Goal: Task Accomplishment & Management: Complete application form

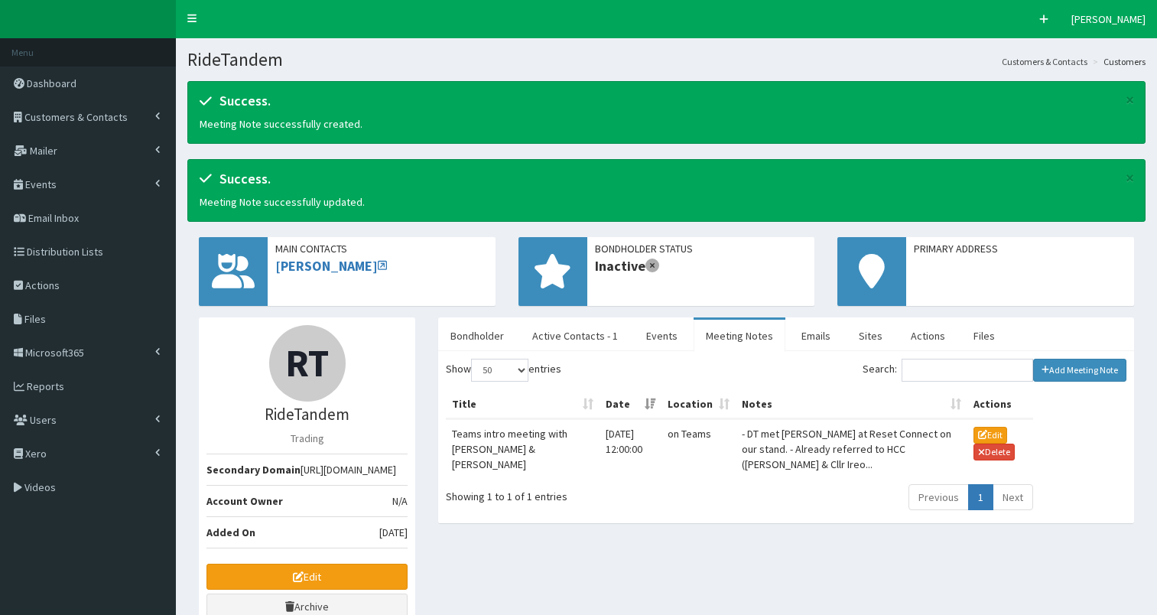
select select "50"
click at [986, 432] on button "Edit" at bounding box center [990, 435] width 34 height 17
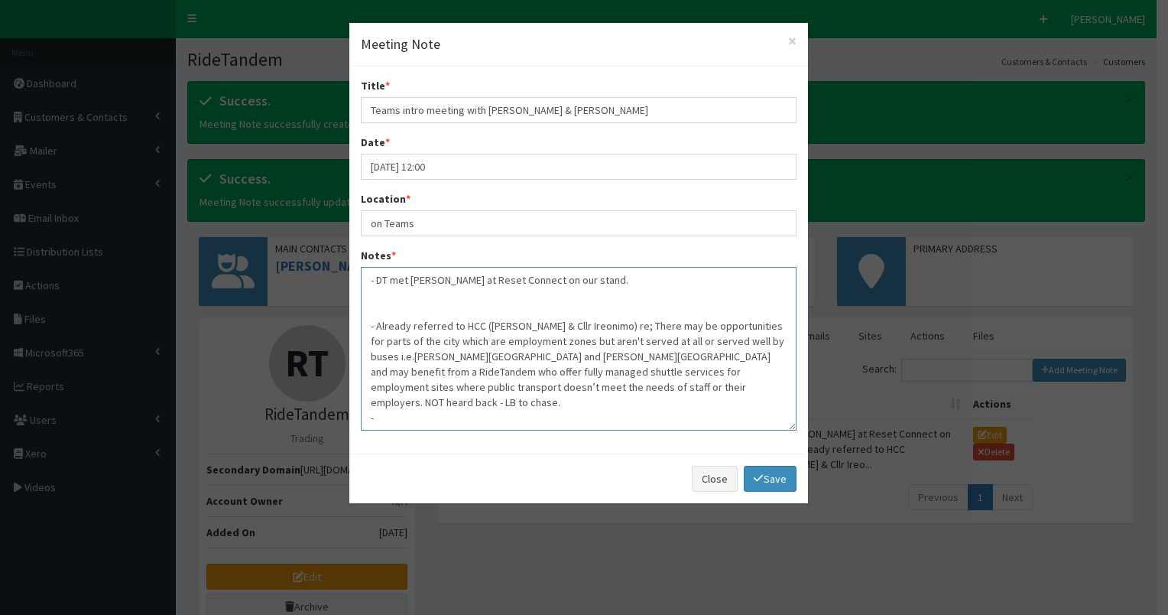
click at [575, 277] on textarea "- DT met [PERSON_NAME] at Reset Connect on our stand. - Already referred to HCC…" at bounding box center [579, 349] width 436 height 164
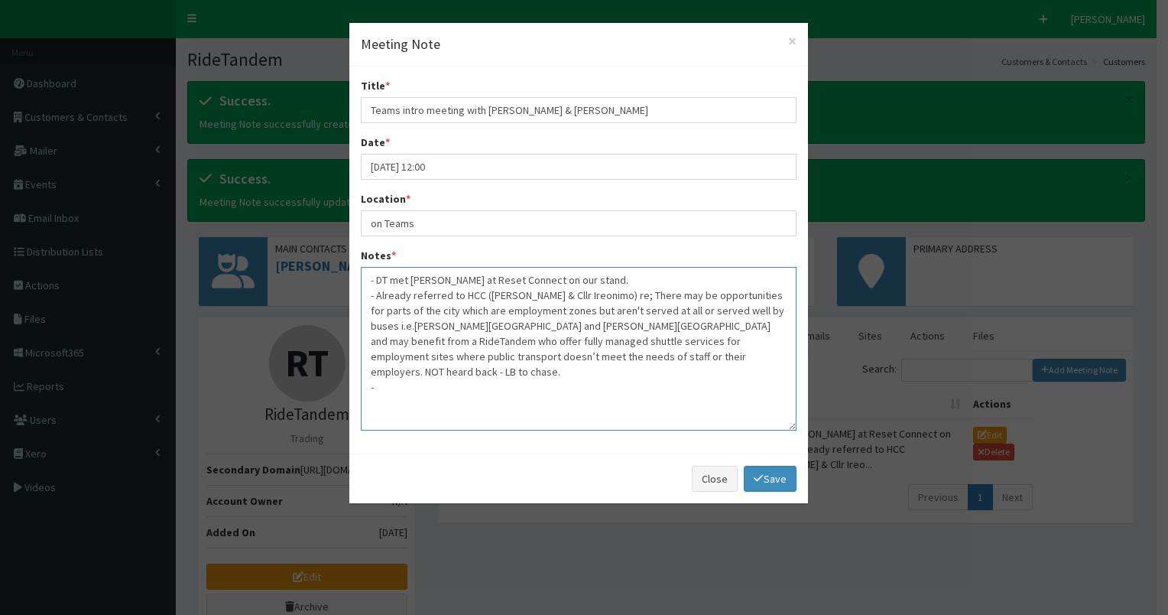
click at [658, 356] on textarea "- DT met [PERSON_NAME] at Reset Connect on our stand. - Already referred to HCC…" at bounding box center [579, 349] width 436 height 164
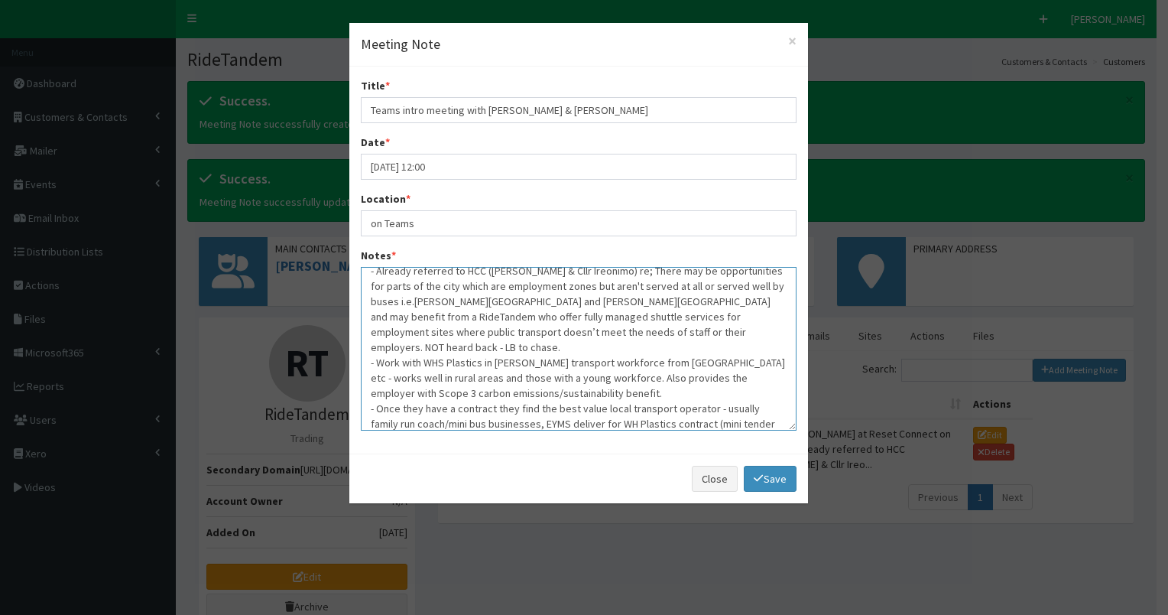
scroll to position [40, 0]
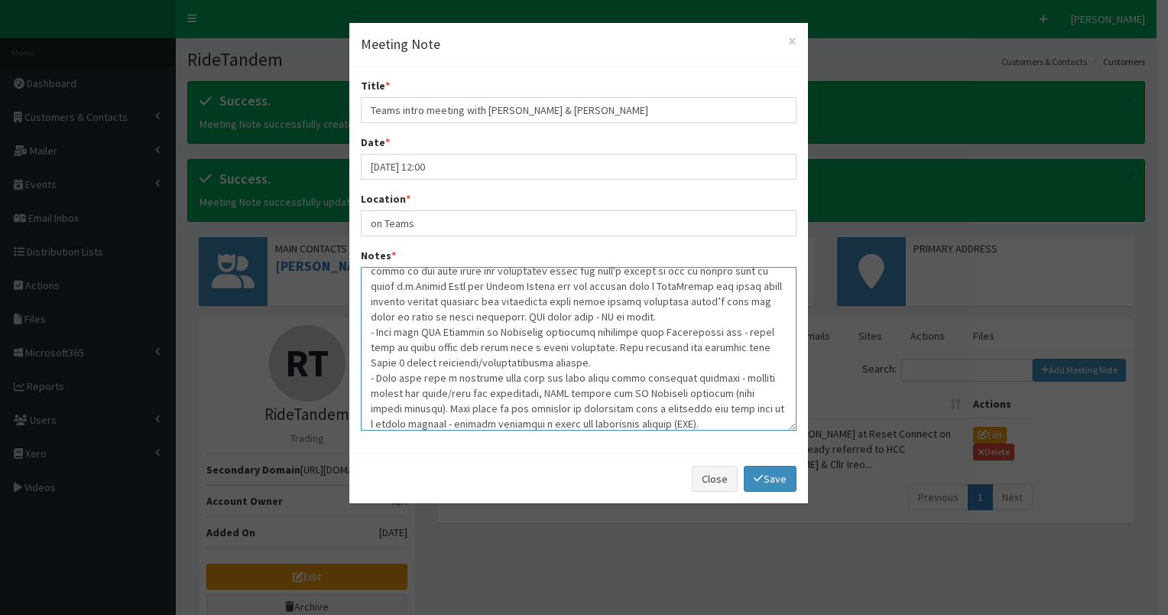
click at [435, 425] on textarea "Notes *" at bounding box center [579, 349] width 436 height 164
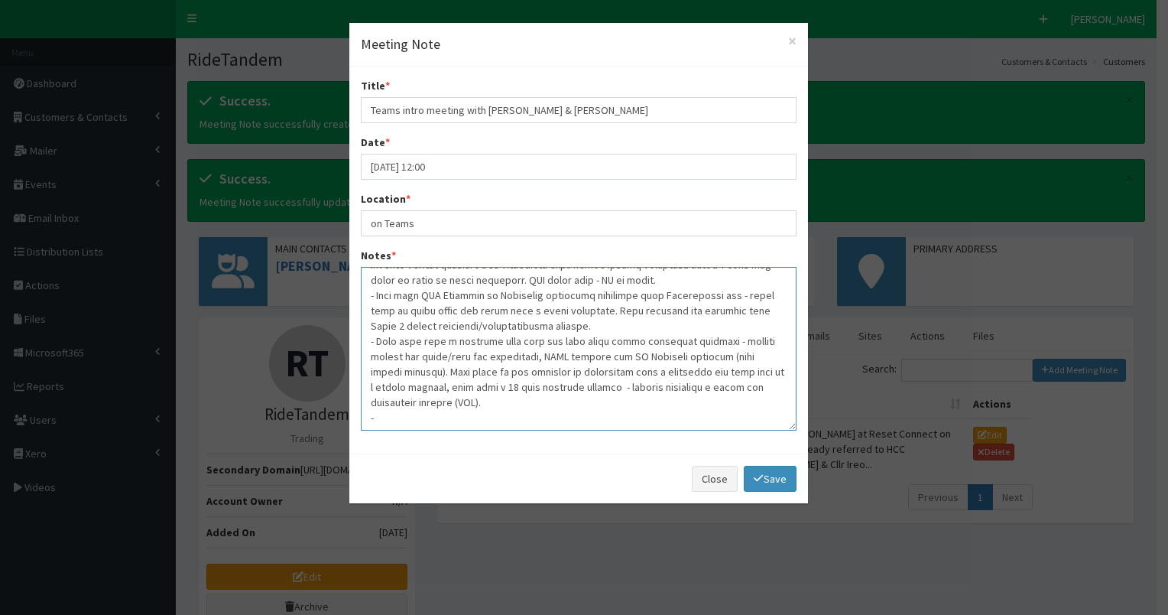
click at [489, 398] on textarea "Notes *" at bounding box center [579, 349] width 436 height 164
click at [378, 412] on textarea "Notes *" at bounding box center [579, 349] width 436 height 164
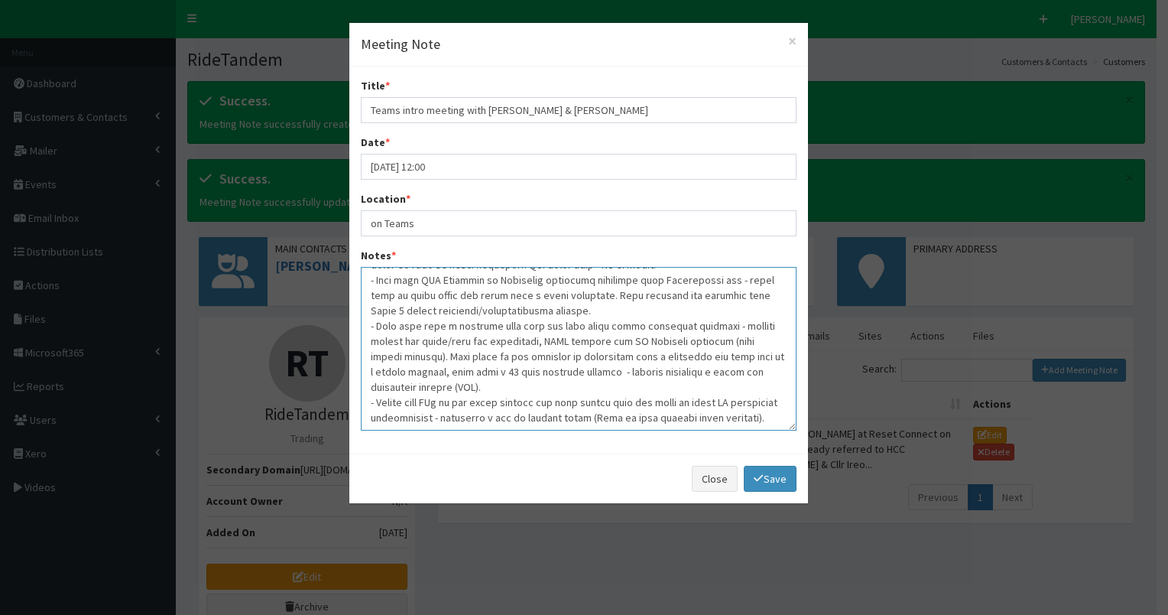
scroll to position [116, 0]
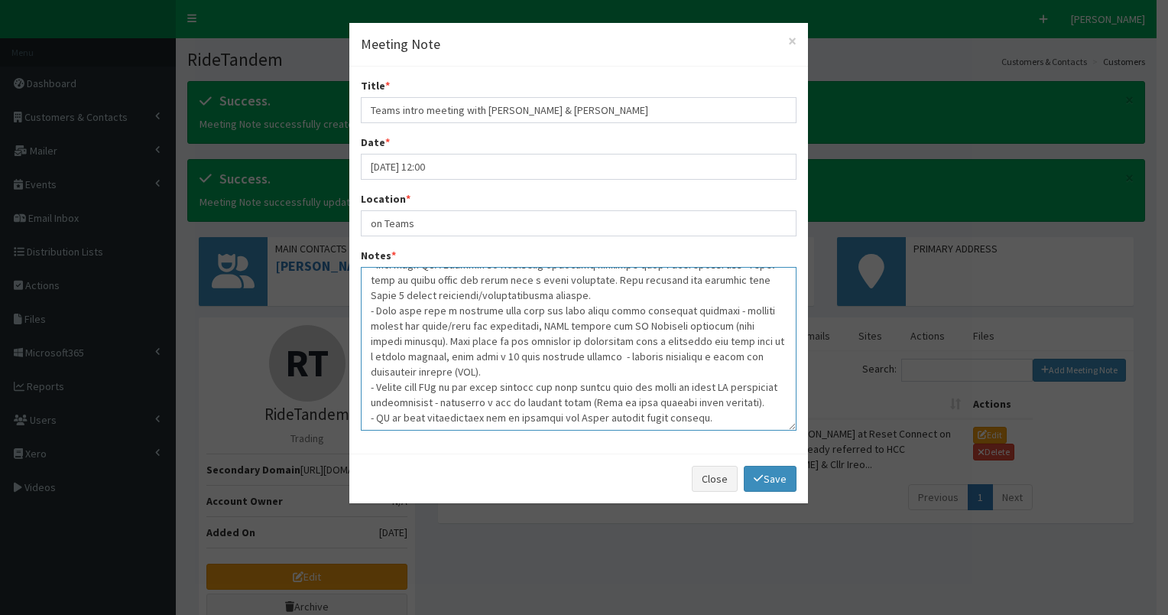
click at [443, 422] on textarea "Notes *" at bounding box center [579, 349] width 436 height 164
click at [599, 328] on textarea "Notes *" at bounding box center [579, 349] width 436 height 164
click at [579, 373] on textarea "Notes *" at bounding box center [579, 349] width 436 height 164
drag, startPoint x: 619, startPoint y: 404, endPoint x: 636, endPoint y: 402, distance: 17.7
click at [619, 404] on textarea "Notes *" at bounding box center [579, 349] width 436 height 164
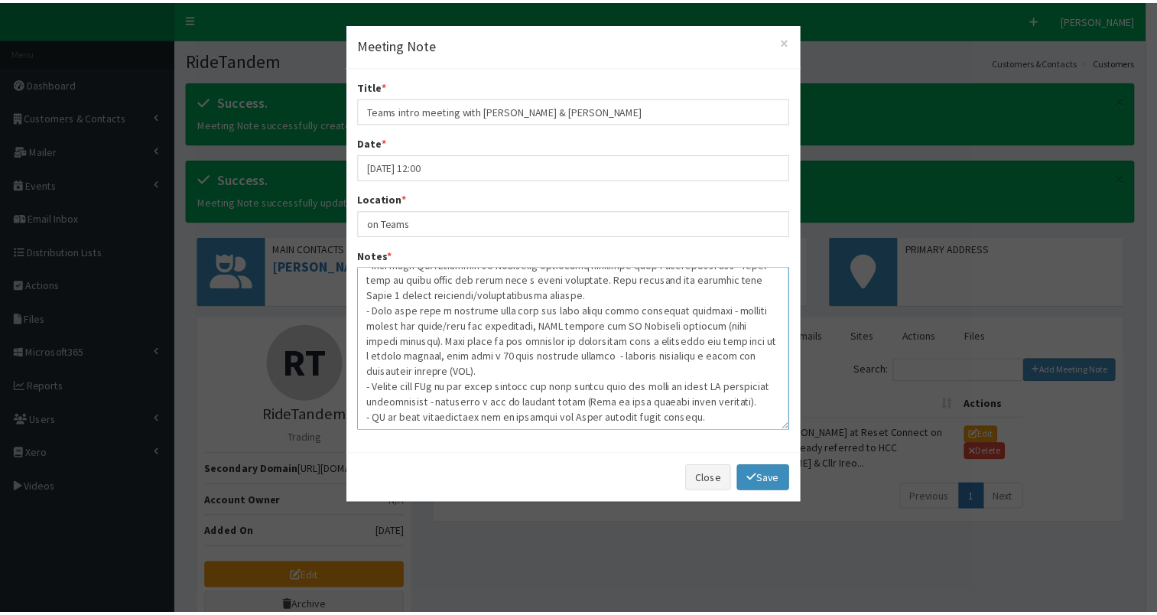
scroll to position [0, 0]
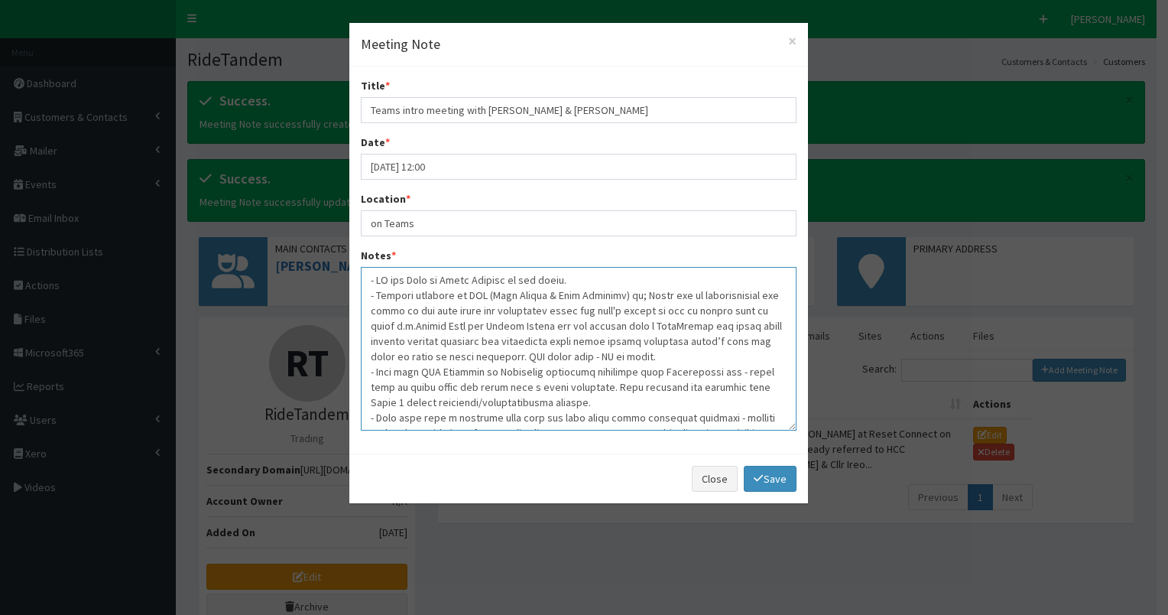
click at [413, 325] on textarea "Notes *" at bounding box center [579, 349] width 436 height 164
click at [495, 359] on textarea "Notes *" at bounding box center [579, 349] width 436 height 164
click at [641, 358] on textarea "Notes *" at bounding box center [579, 349] width 436 height 164
type textarea "- LO ips Dolo si Ametc Adipisc el sed doeiu. - Tempori utlabore et DOL (Magn Al…"
click at [762, 475] on link "Save" at bounding box center [770, 479] width 52 height 26
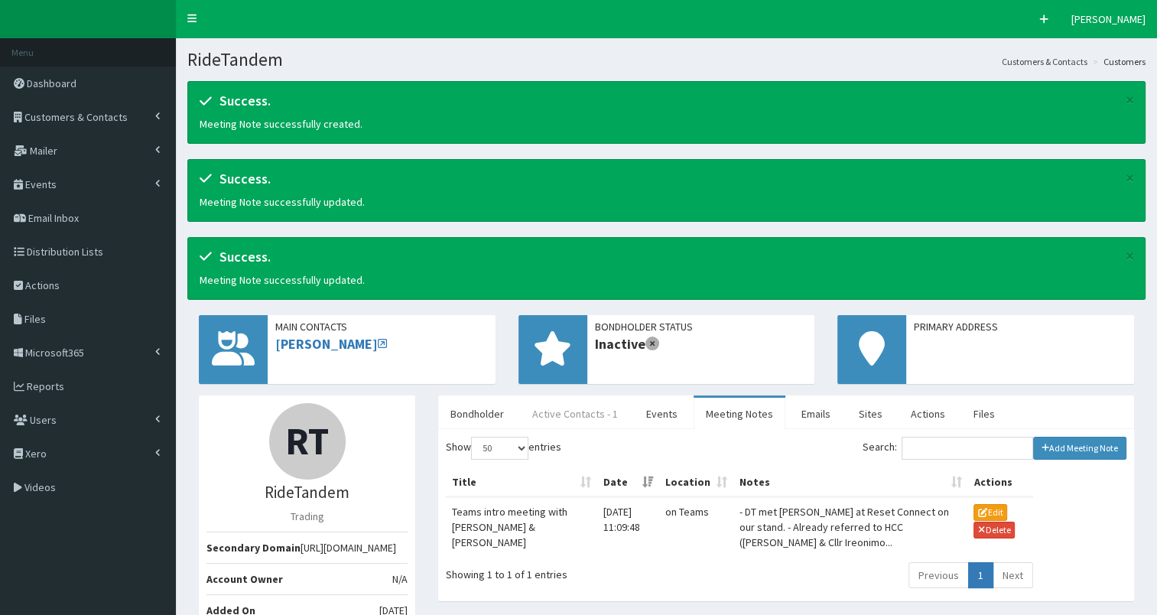
click at [584, 408] on link "Active Contacts - 1" at bounding box center [575, 414] width 110 height 32
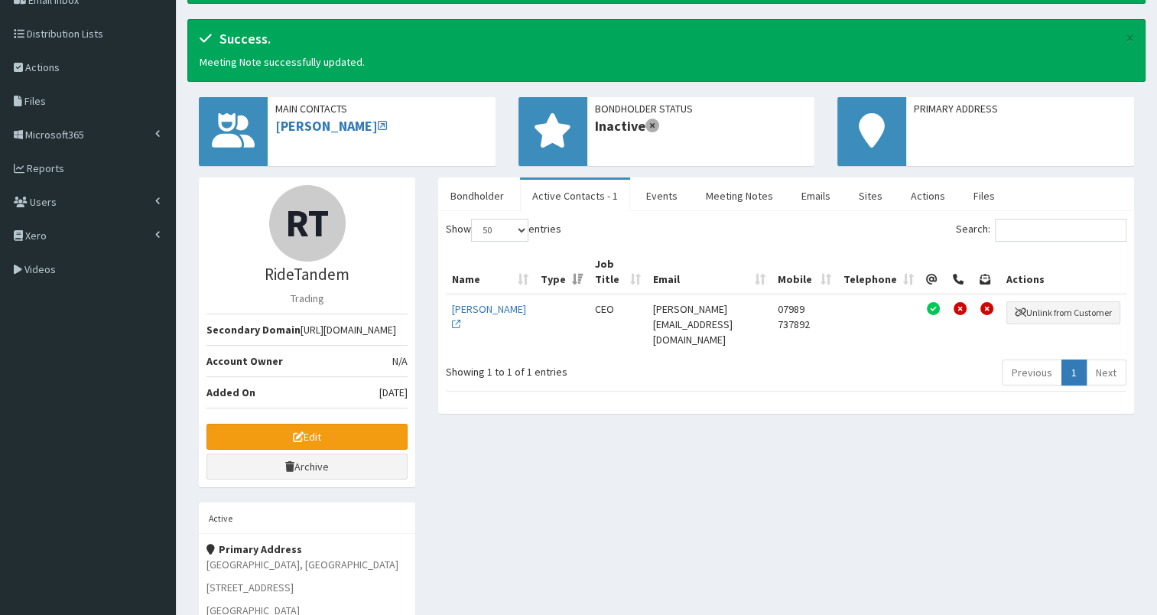
scroll to position [239, 0]
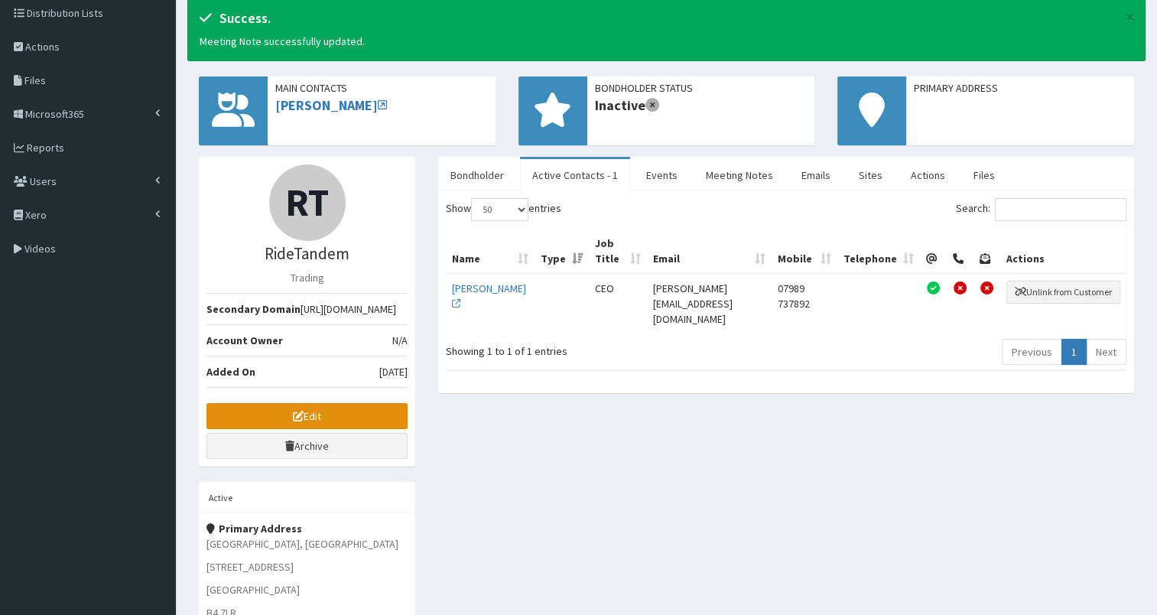
click at [263, 429] on link "Edit" at bounding box center [306, 416] width 201 height 26
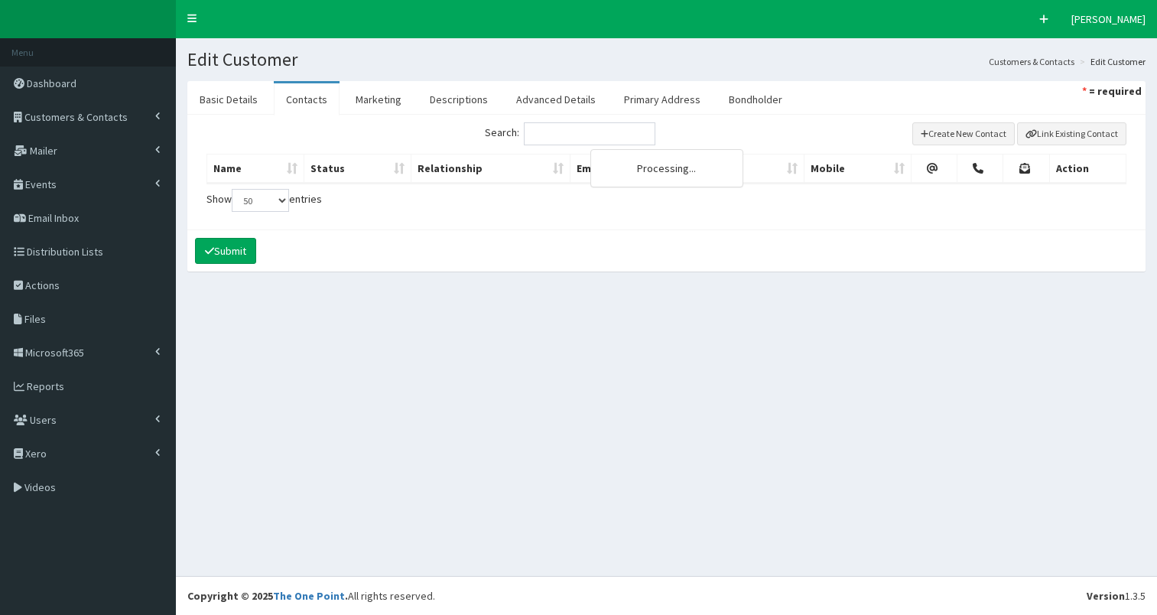
select select "50"
select select
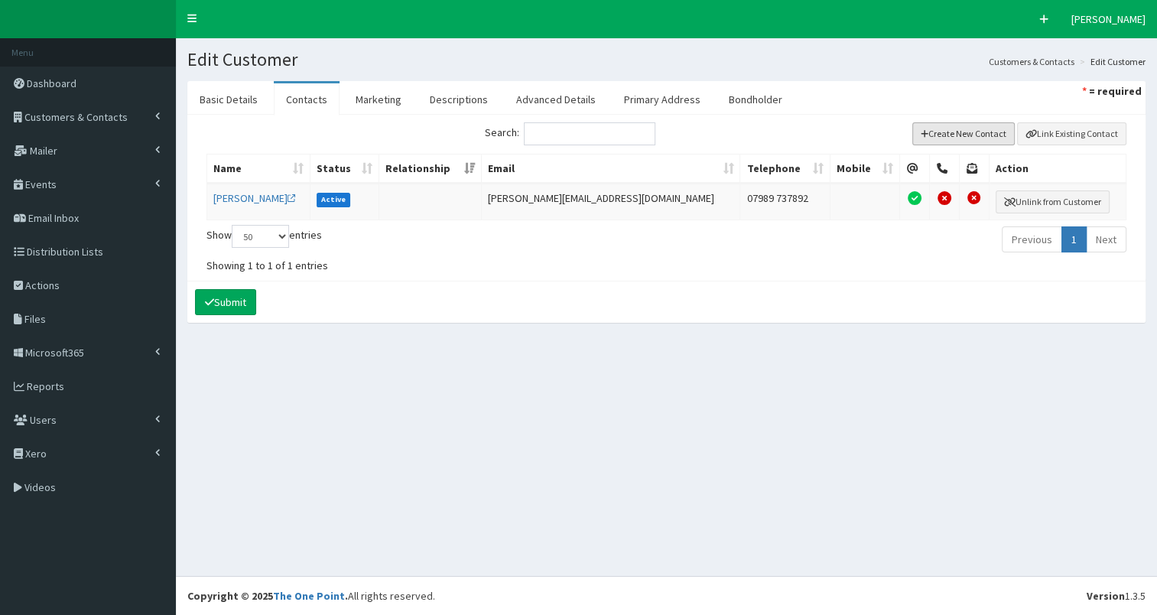
click at [994, 135] on button "Create New Contact" at bounding box center [963, 133] width 103 height 23
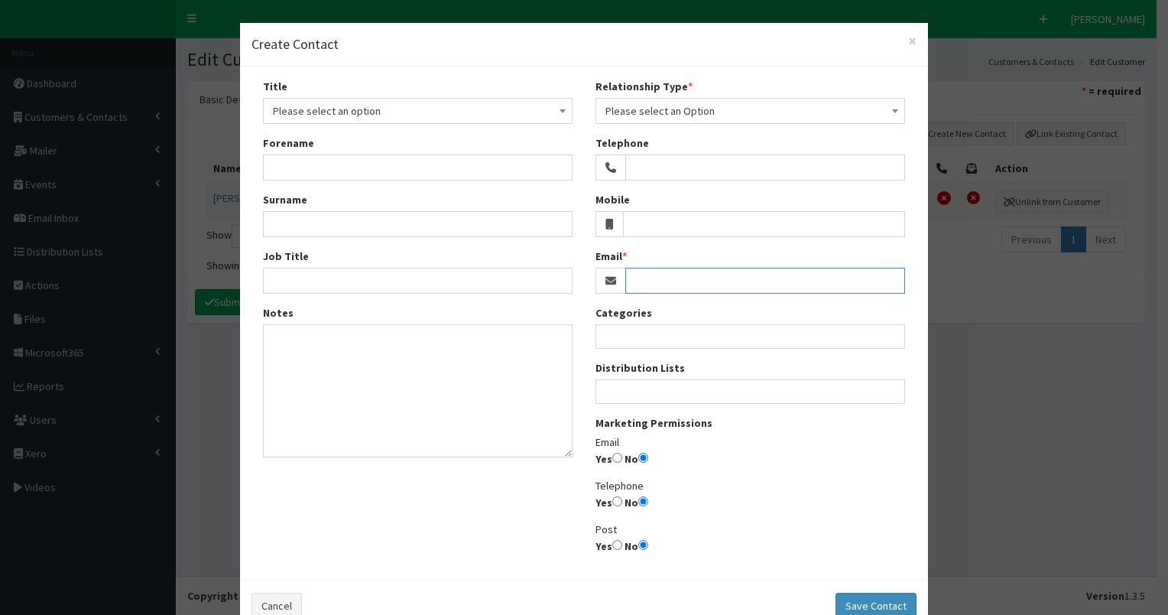
click at [653, 281] on input "Email" at bounding box center [765, 281] width 280 height 26
paste input "[EMAIL_ADDRESS][DOMAIN_NAME]"
type input "[EMAIL_ADDRESS][DOMAIN_NAME]"
click at [612, 460] on input "Yes" at bounding box center [617, 458] width 10 height 10
radio input "true"
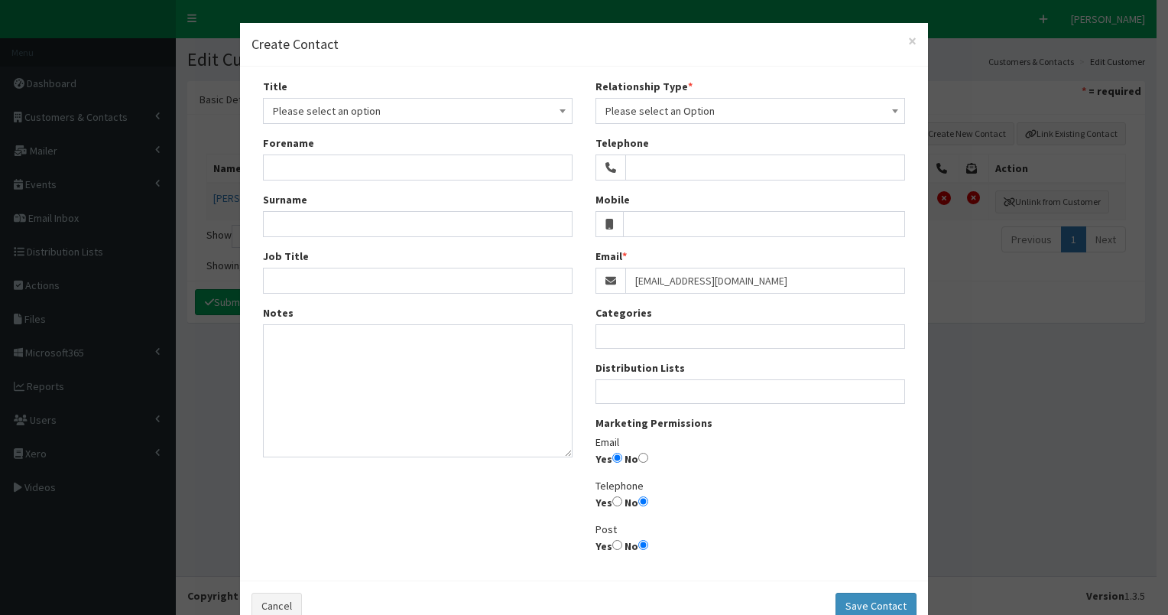
click at [711, 106] on span "Please select an Option" at bounding box center [751, 110] width 290 height 21
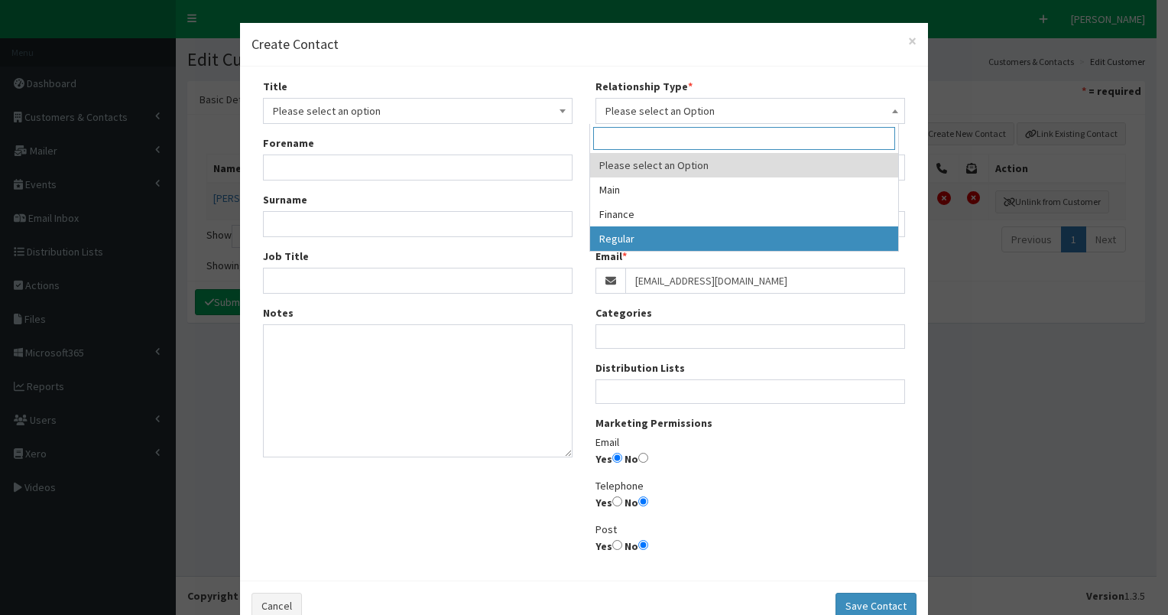
select select "3"
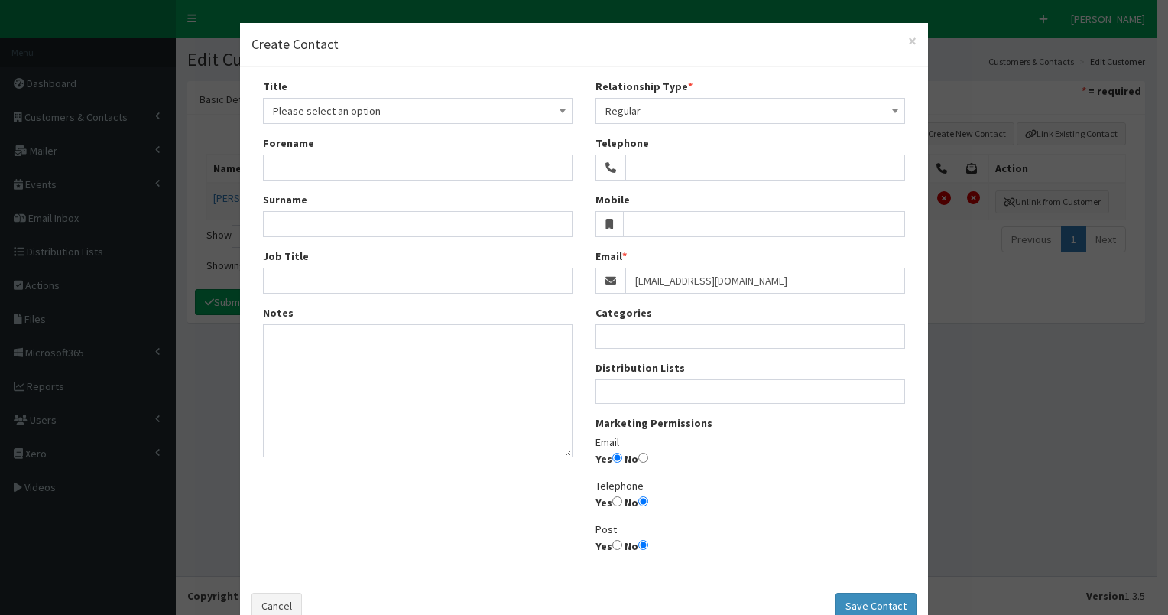
click at [330, 109] on span "Please select an option" at bounding box center [418, 110] width 290 height 21
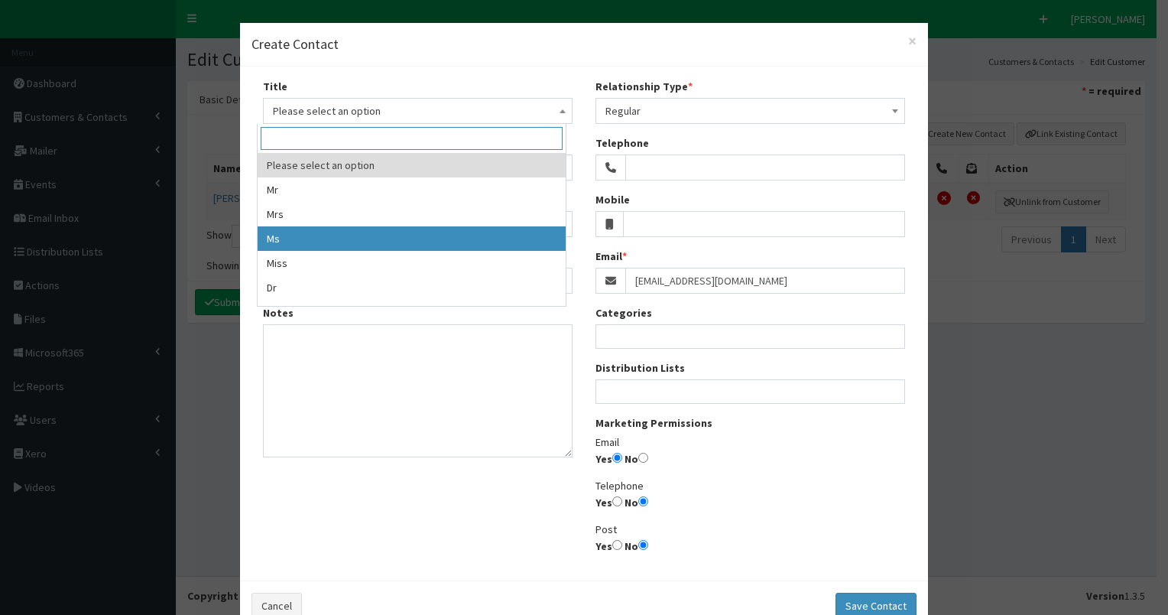
select select "3"
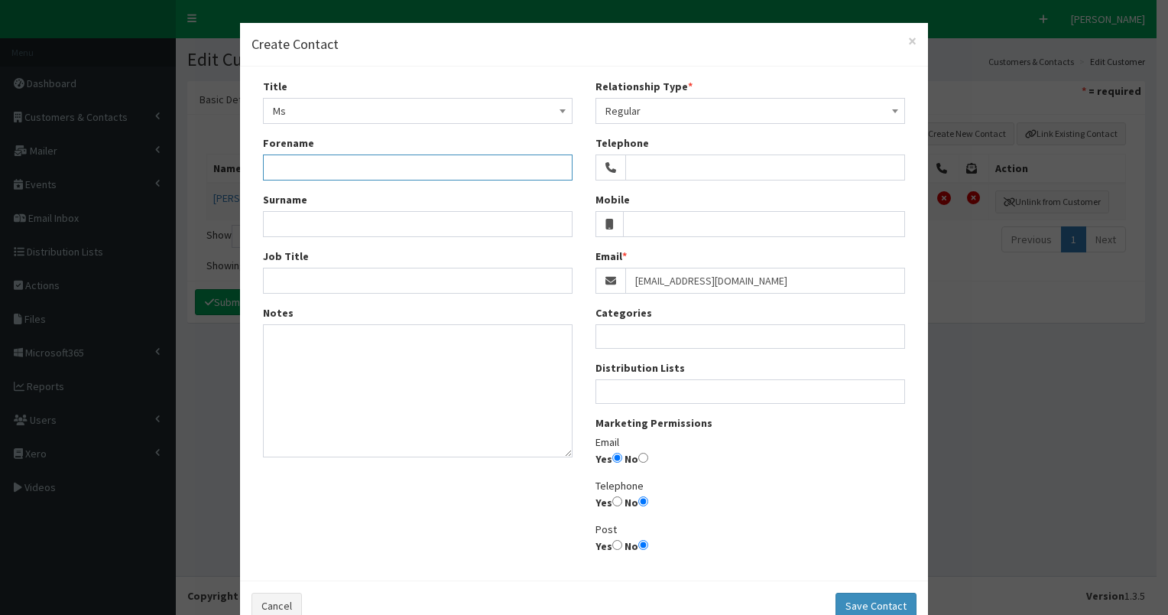
click at [287, 168] on input "Forename" at bounding box center [418, 167] width 310 height 26
type input "Alys"
click at [284, 223] on input "Surname" at bounding box center [418, 224] width 310 height 26
type input "Jones"
drag, startPoint x: 266, startPoint y: 159, endPoint x: 333, endPoint y: 180, distance: 70.6
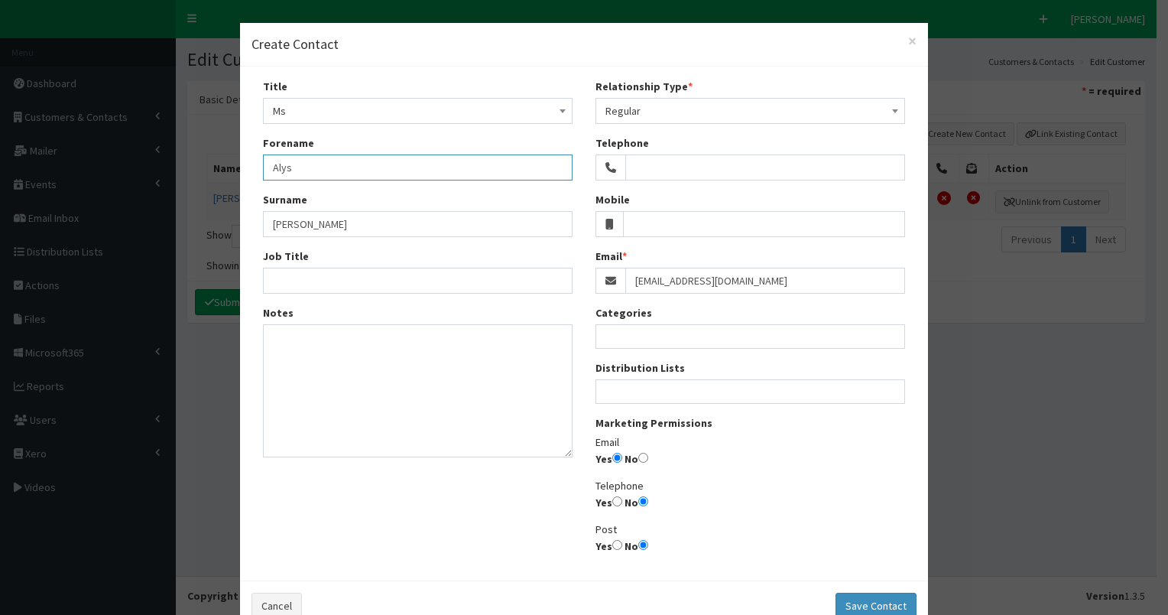
click at [333, 180] on div "Title Please select an option Mr Mrs Ms Miss Dr MP QC MBE MEP CBE Cllr Professo…" at bounding box center [418, 274] width 333 height 390
click at [329, 282] on input "Job Title" at bounding box center [418, 281] width 310 height 26
paste input "Director of Client and Operator Partnerships"
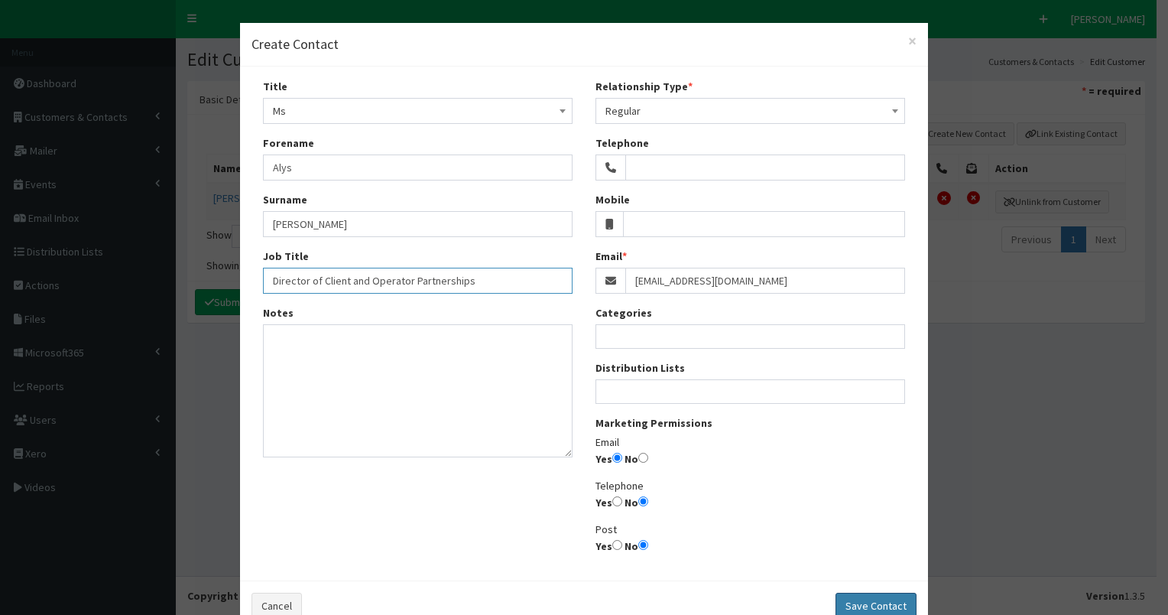
type input "Director of Client and Operator Partnerships"
click at [858, 606] on button "Save Contact" at bounding box center [876, 606] width 81 height 26
select select
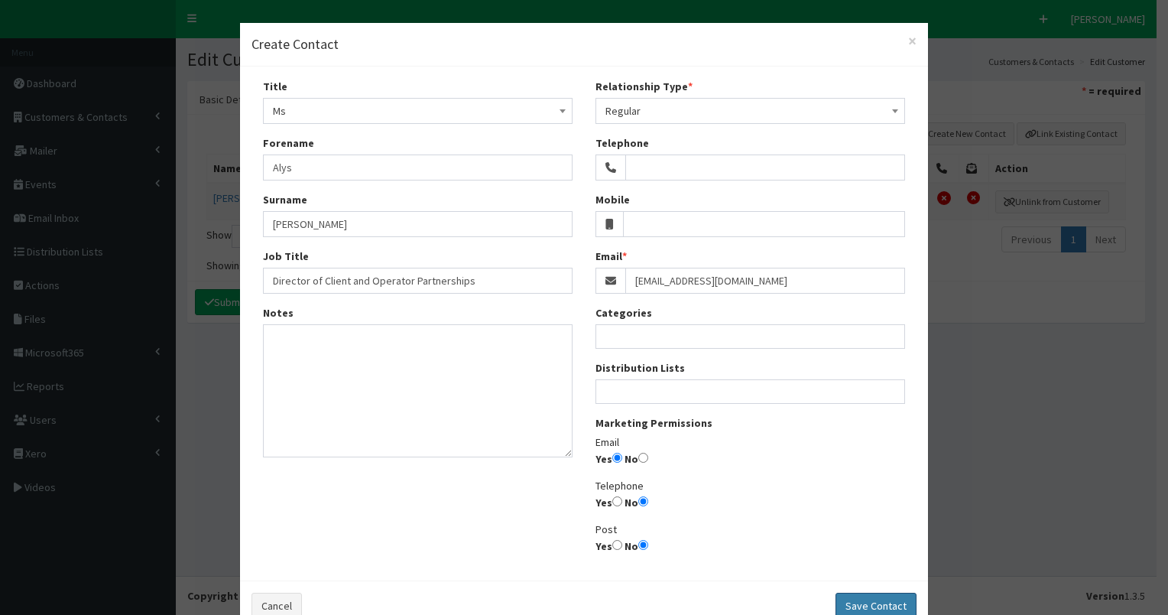
select select
radio input "false"
